Goal: Transaction & Acquisition: Purchase product/service

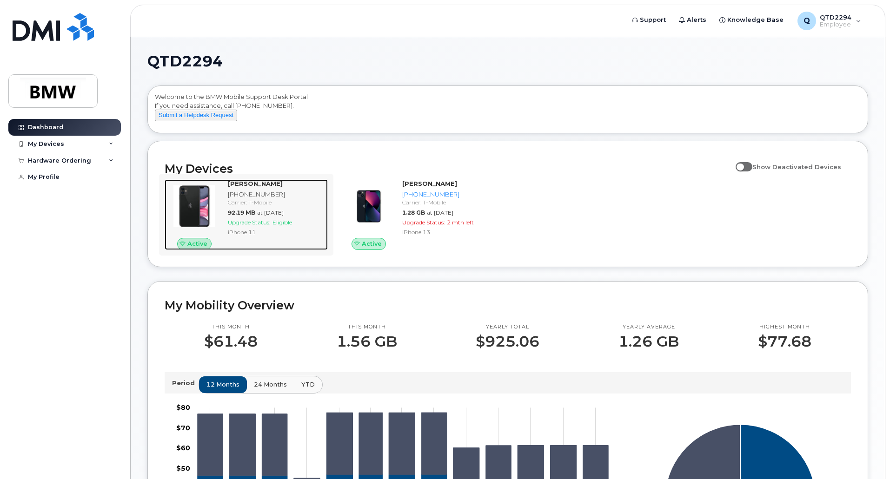
click at [261, 216] on span "at Sep 01, 2025" at bounding box center [270, 212] width 27 height 7
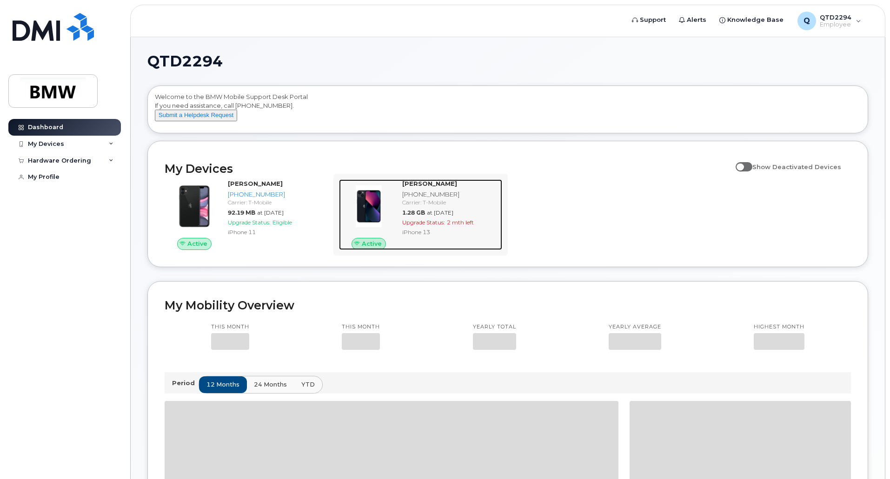
click at [436, 206] on div "Carrier: T-Mobile" at bounding box center [450, 203] width 96 height 8
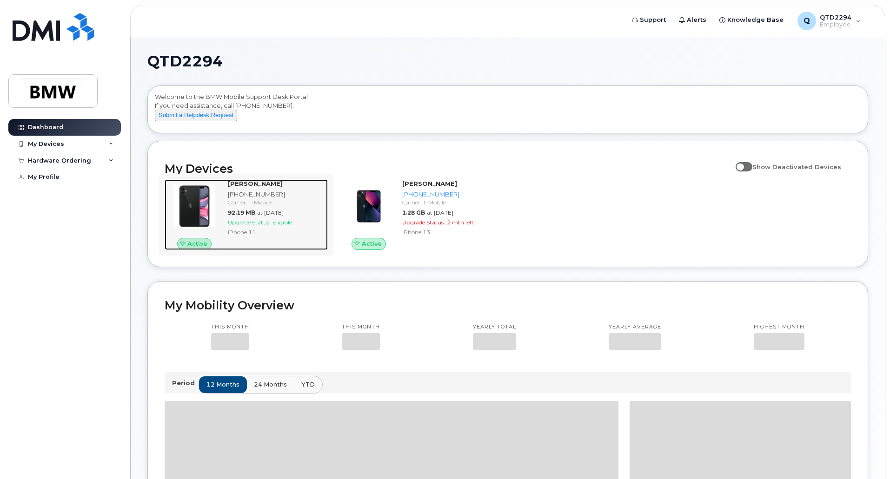
click at [236, 206] on div "Carrier: T-Mobile" at bounding box center [276, 203] width 96 height 8
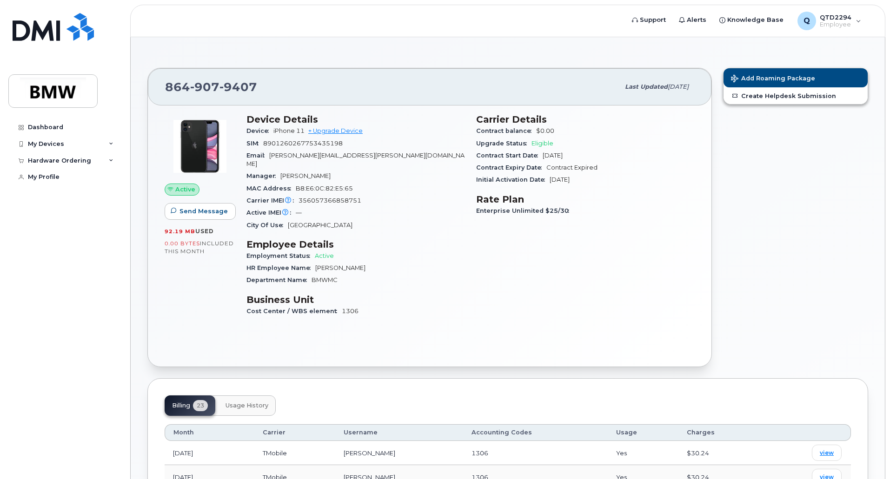
click at [548, 141] on span "Eligible" at bounding box center [542, 143] width 22 height 7
click at [72, 93] on img at bounding box center [53, 91] width 72 height 27
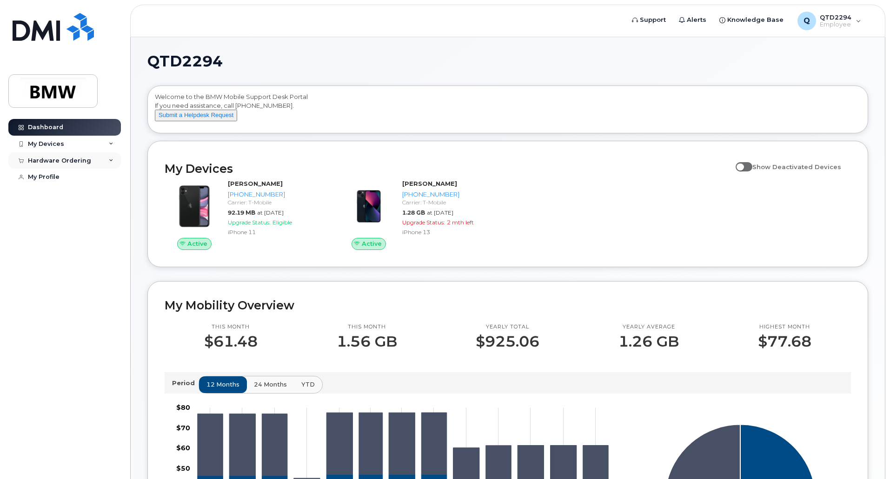
click at [59, 164] on div "Hardware Ordering" at bounding box center [59, 160] width 63 height 7
click at [59, 179] on div "New Order" at bounding box center [49, 177] width 35 height 8
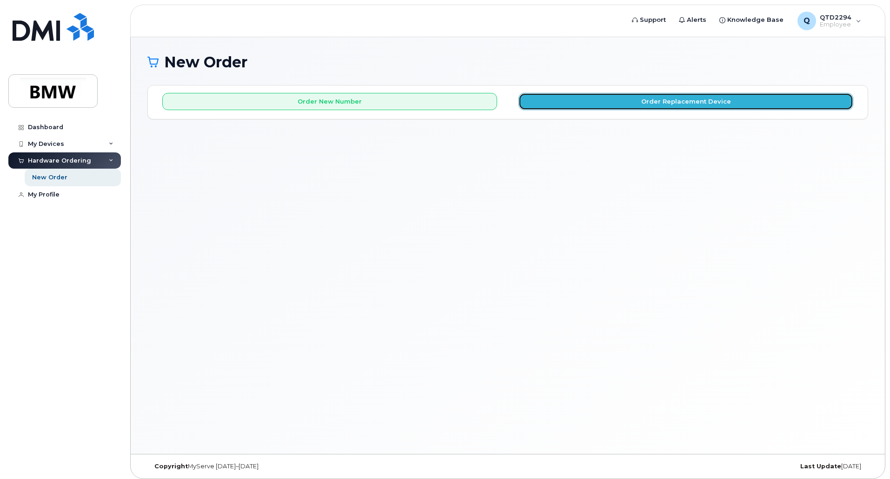
click at [705, 108] on button "Order Replacement Device" at bounding box center [685, 101] width 335 height 17
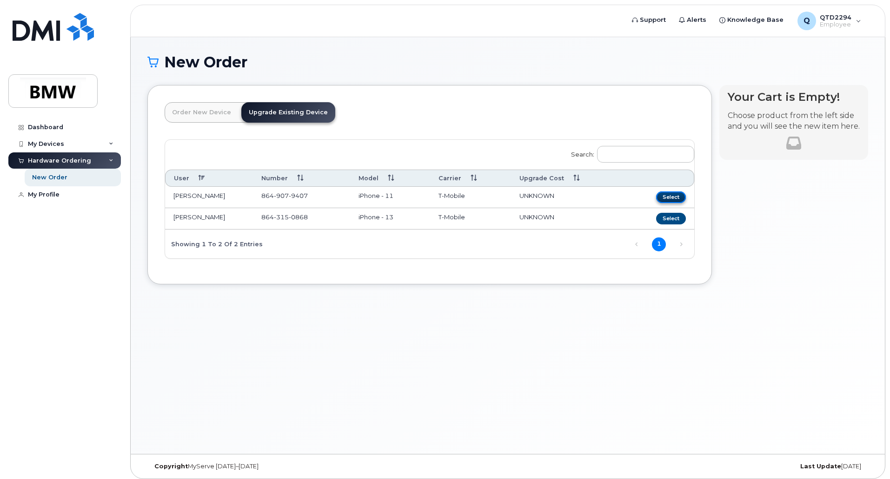
click at [667, 196] on button "Select" at bounding box center [671, 198] width 30 height 12
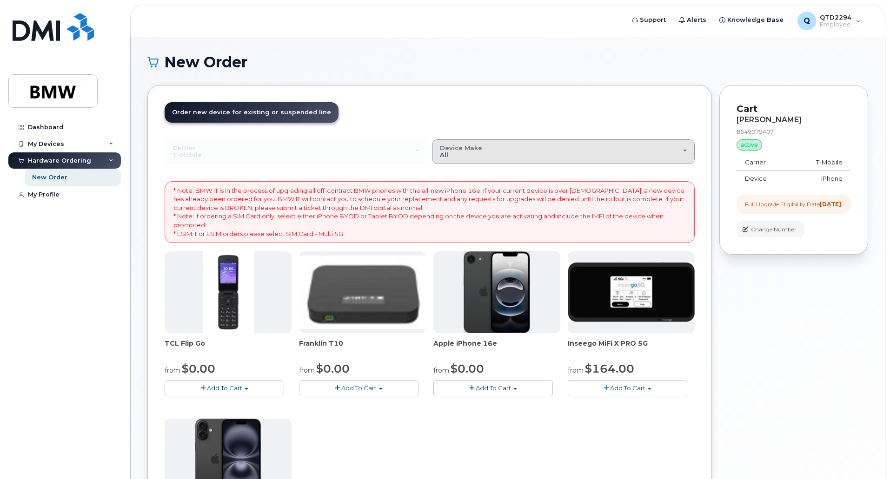
click at [448, 156] on span "All" at bounding box center [444, 154] width 8 height 7
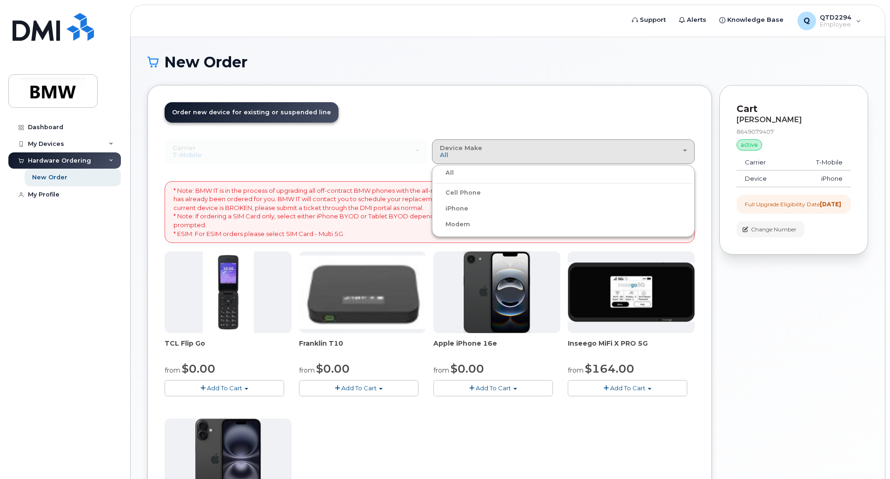
click at [502, 210] on div "iPhone" at bounding box center [563, 208] width 258 height 11
